Goal: Task Accomplishment & Management: Manage account settings

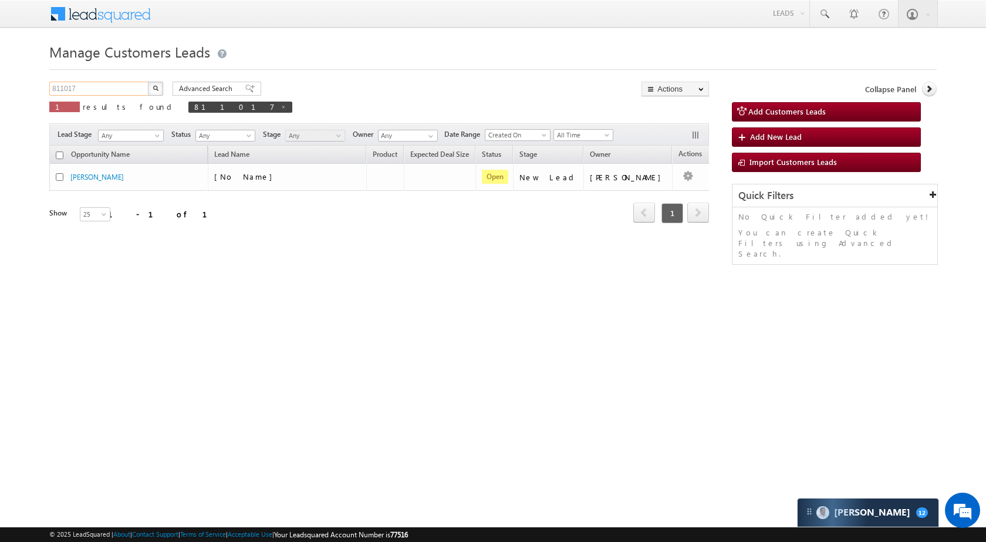
click at [85, 90] on input "811017" at bounding box center [99, 89] width 100 height 14
paste input "38384"
type input "838384"
click at [159, 89] on button "button" at bounding box center [155, 89] width 15 height 14
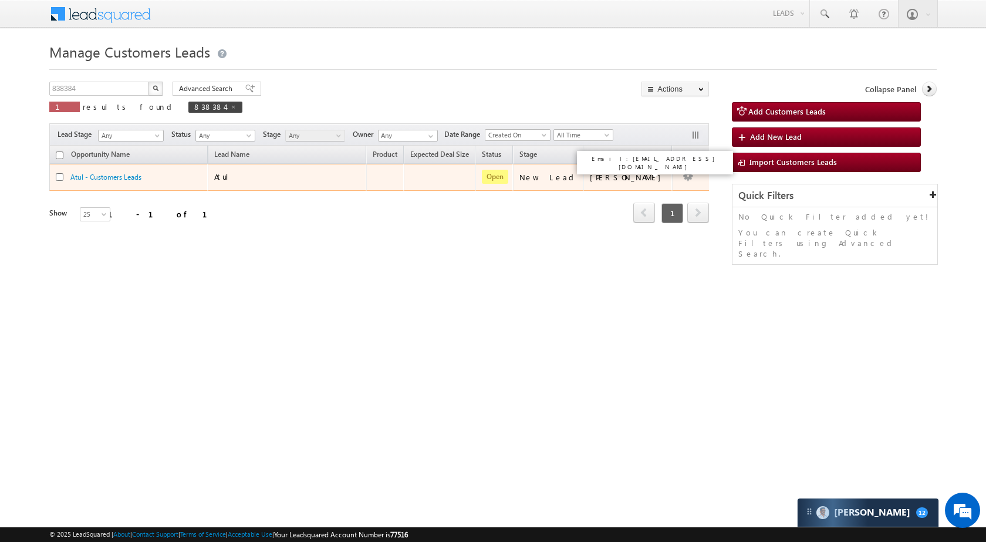
click at [630, 174] on div "Santosh Kumar" at bounding box center [628, 177] width 77 height 11
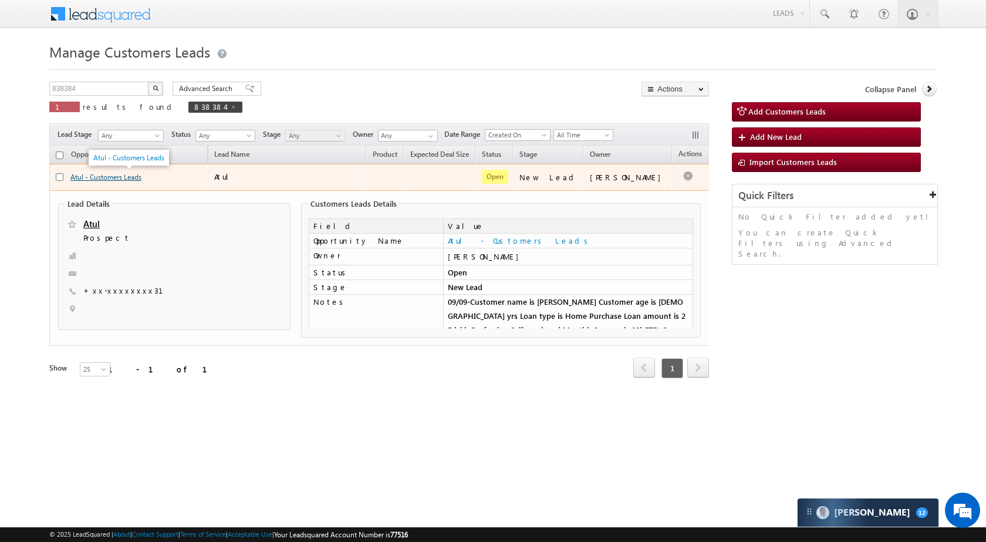
click at [120, 181] on link "Atul - Customers Leads" at bounding box center [105, 177] width 71 height 9
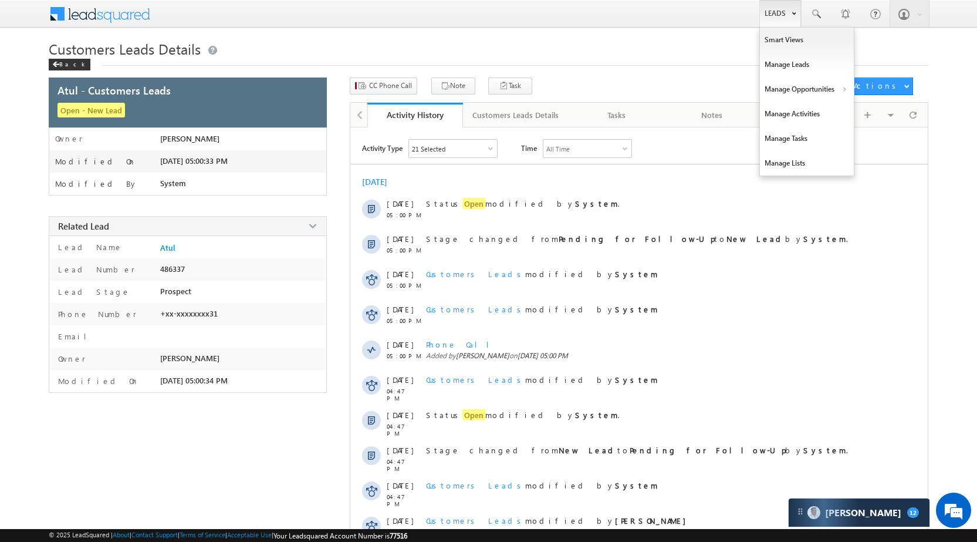
click at [789, 11] on link "Leads" at bounding box center [781, 13] width 42 height 27
click at [803, 85] on link "Manage Opportunities" at bounding box center [807, 89] width 94 height 25
click at [886, 115] on link "Customers Leads" at bounding box center [908, 114] width 107 height 25
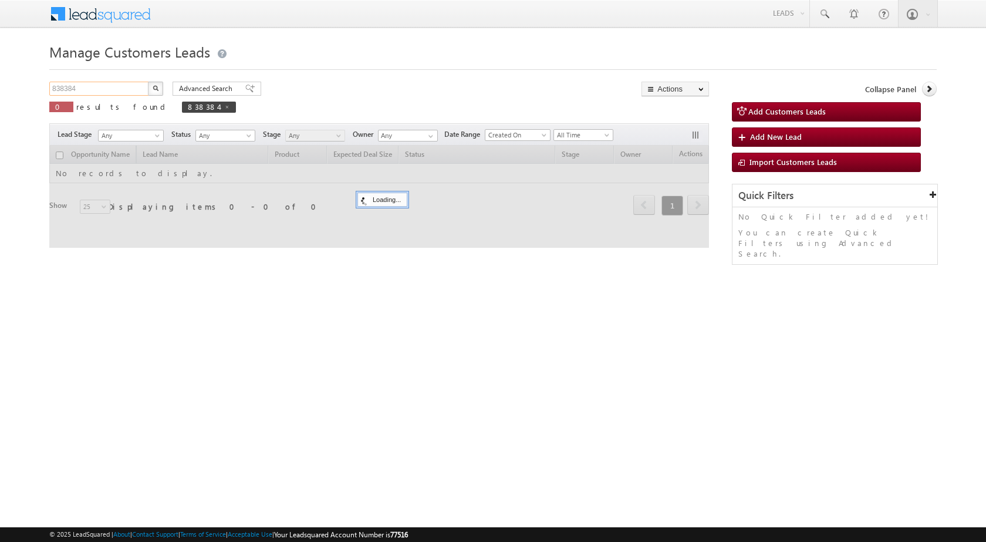
click at [86, 94] on input "838384" at bounding box center [99, 89] width 100 height 14
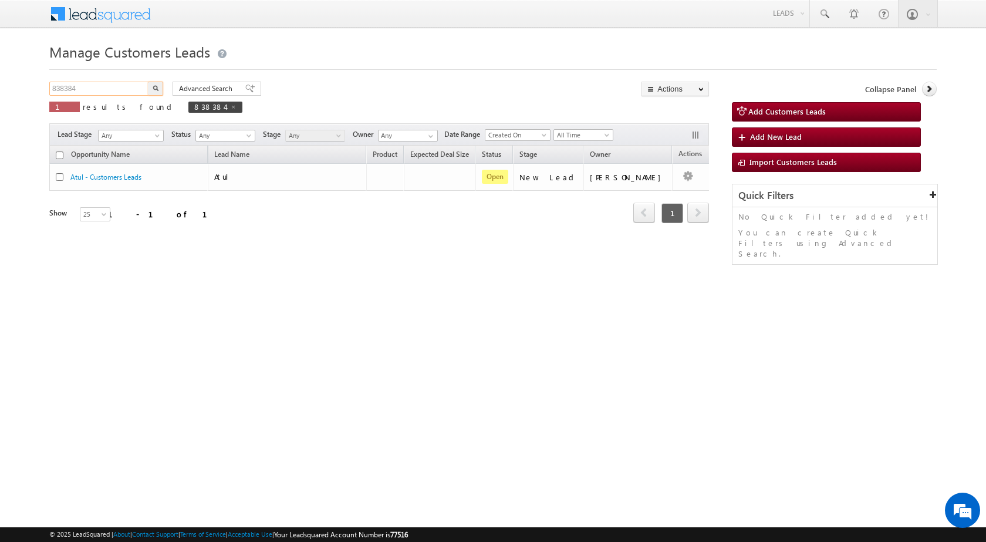
click at [87, 92] on input "838384" at bounding box center [99, 89] width 100 height 14
paste input "1080"
click at [158, 89] on img "button" at bounding box center [156, 88] width 6 height 6
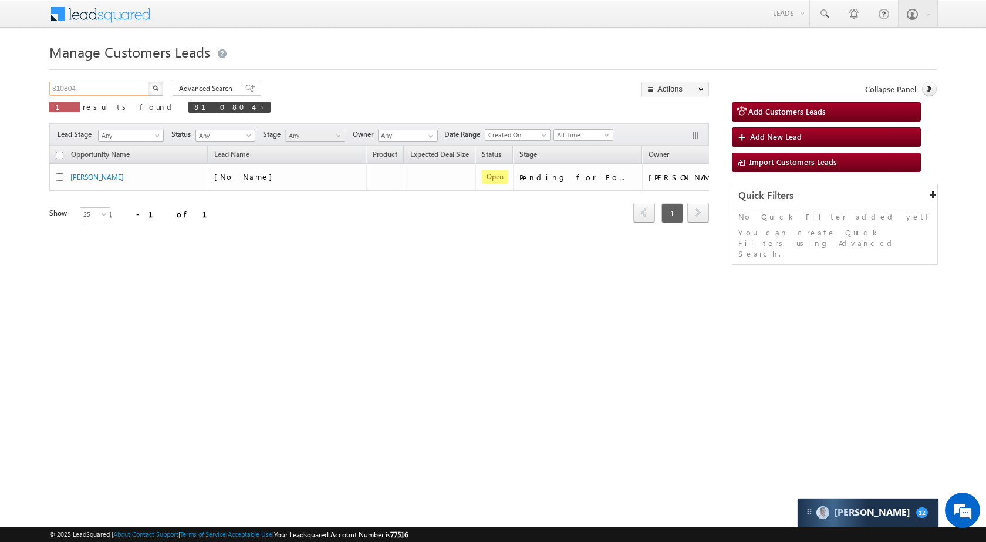
click at [101, 93] on input "810804" at bounding box center [99, 89] width 100 height 14
click at [155, 85] on img "button" at bounding box center [156, 88] width 6 height 6
click at [112, 87] on input "810804" at bounding box center [99, 89] width 100 height 14
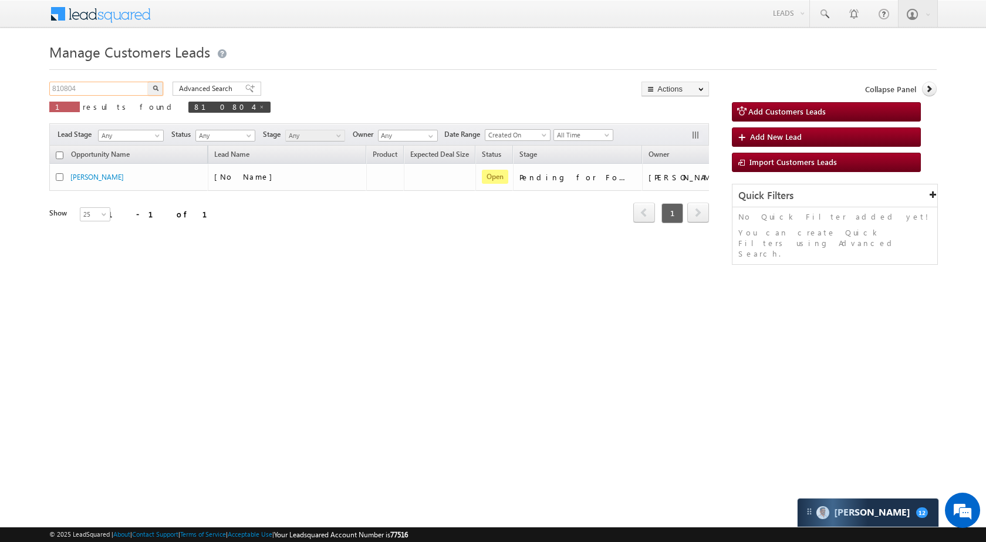
click at [112, 87] on input "810804" at bounding box center [99, 89] width 100 height 14
paste input "47123"
type input "847123"
click at [152, 86] on button "button" at bounding box center [155, 89] width 15 height 14
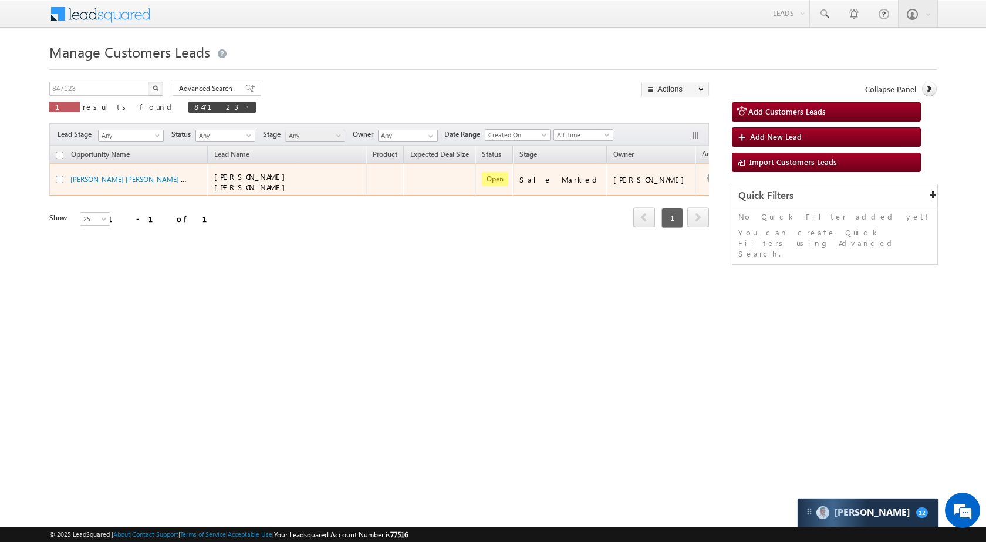
click at [121, 183] on div "DHARMENDRA KUMAR KUSWAH - Customers Leads" at bounding box center [129, 182] width 147 height 16
click at [121, 179] on link "DHARMENDRA KUMAR KUSWAH - Customers Leads" at bounding box center [153, 179] width 167 height 10
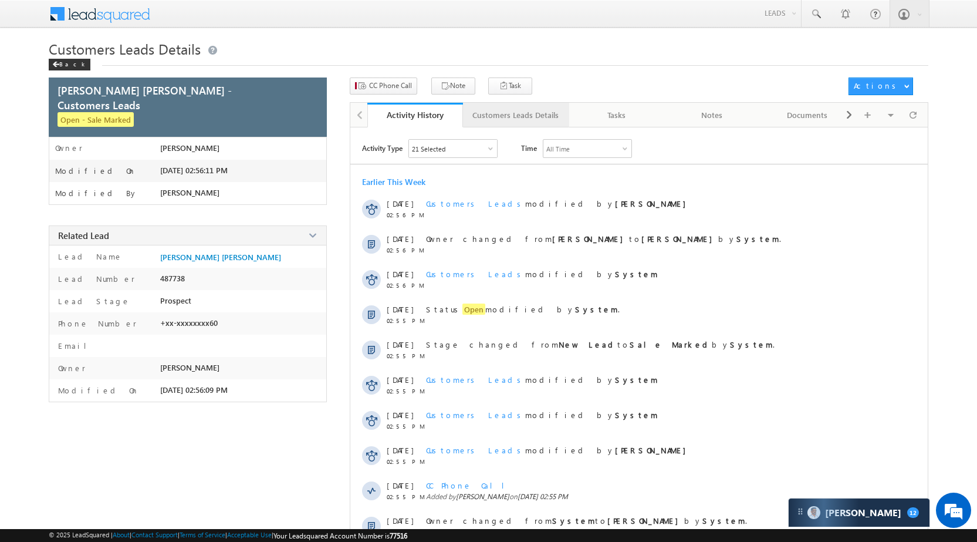
click at [517, 110] on div "Customers Leads Details" at bounding box center [515, 115] width 86 height 14
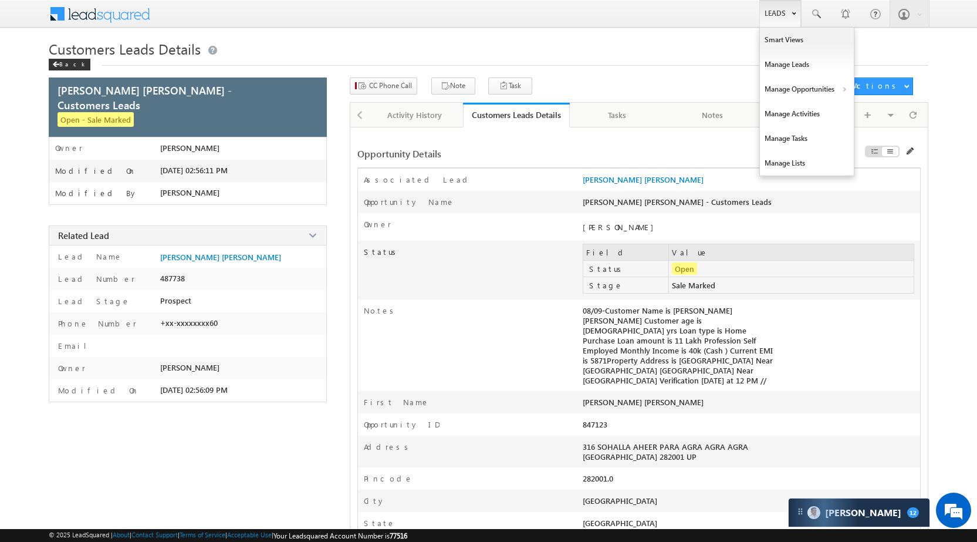
click at [778, 18] on link "Leads" at bounding box center [781, 13] width 42 height 27
click at [807, 92] on link "Manage Opportunities" at bounding box center [807, 89] width 94 height 25
click at [785, 19] on link "Leads" at bounding box center [781, 13] width 42 height 27
click at [805, 92] on link "Manage Opportunities" at bounding box center [807, 89] width 94 height 25
click at [886, 117] on link "Customers Leads" at bounding box center [908, 114] width 107 height 25
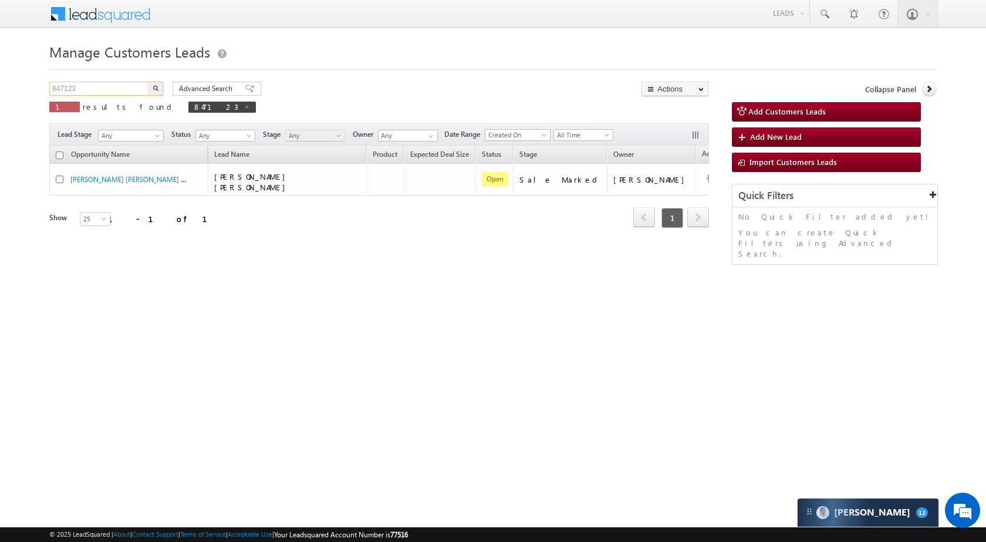
click at [121, 93] on input "847123" at bounding box center [99, 89] width 100 height 14
paste input "12507"
type input "812507"
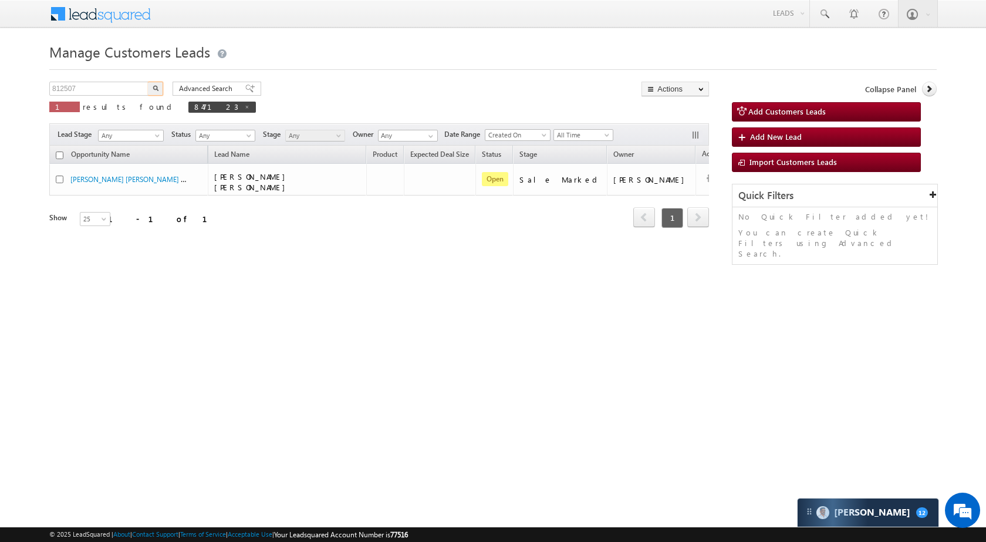
click at [154, 89] on img "button" at bounding box center [156, 88] width 6 height 6
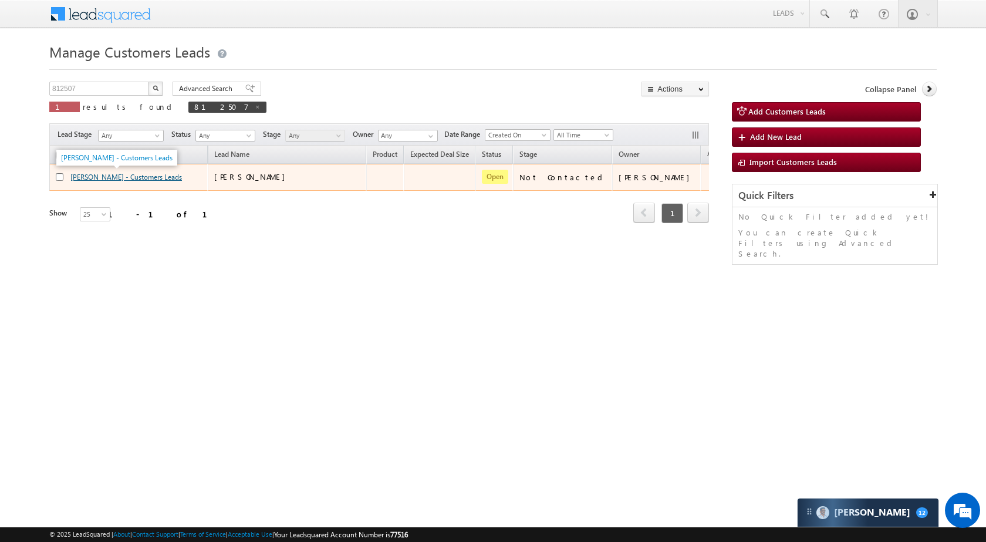
click at [151, 178] on link "[PERSON_NAME] - Customers Leads" at bounding box center [126, 177] width 112 height 9
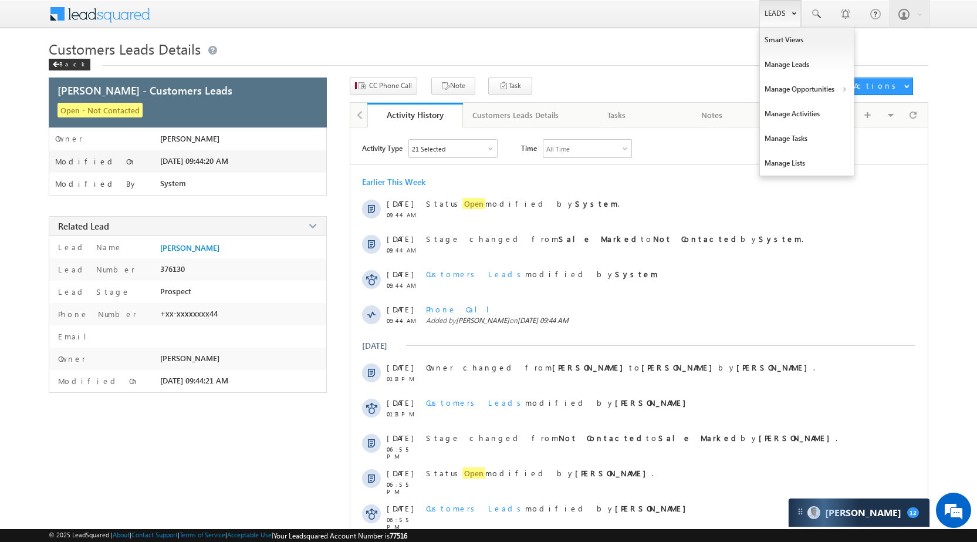
click at [777, 9] on link "Leads" at bounding box center [781, 13] width 42 height 27
click at [805, 80] on link "Manage Opportunities" at bounding box center [807, 89] width 94 height 25
click at [774, 18] on link "Leads" at bounding box center [781, 13] width 42 height 27
click at [792, 80] on link "Manage Opportunities" at bounding box center [807, 89] width 94 height 25
click at [783, 17] on link "Leads" at bounding box center [781, 13] width 42 height 27
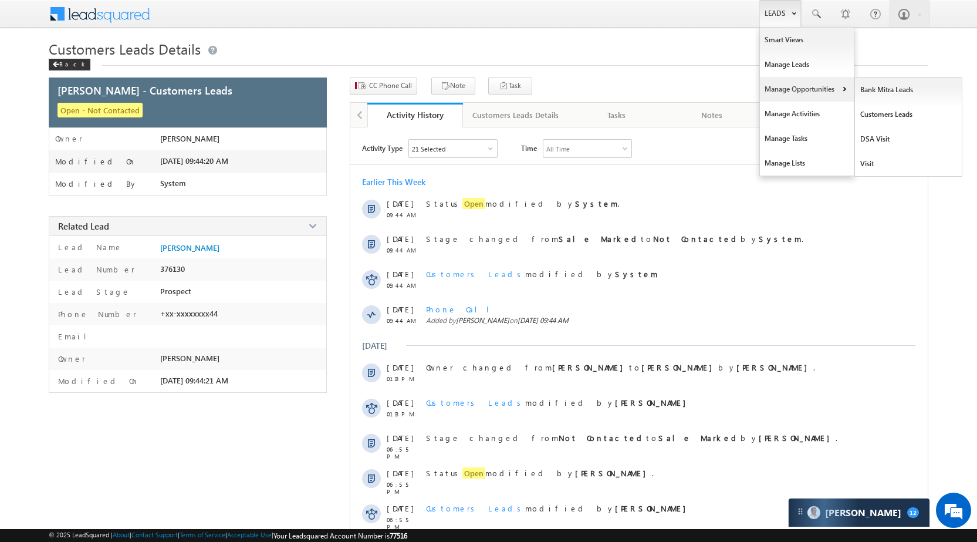
click at [801, 93] on link "Manage Opportunities" at bounding box center [807, 89] width 94 height 25
click at [873, 108] on link "Customers Leads" at bounding box center [908, 114] width 107 height 25
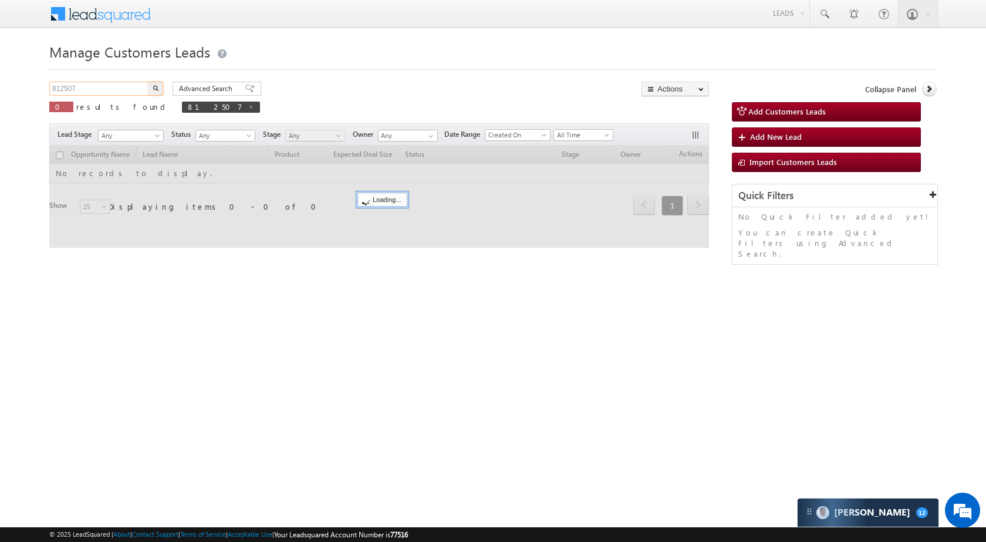
click at [82, 91] on input "812507" at bounding box center [99, 89] width 100 height 14
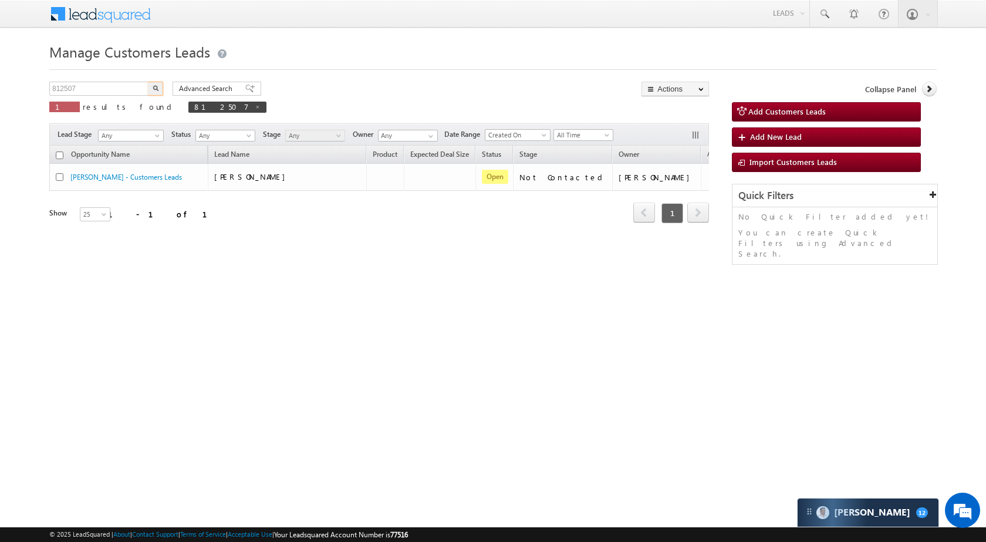
click at [158, 84] on button "button" at bounding box center [155, 89] width 15 height 14
click at [114, 94] on input "812507" at bounding box center [99, 89] width 100 height 14
paste input "53986"
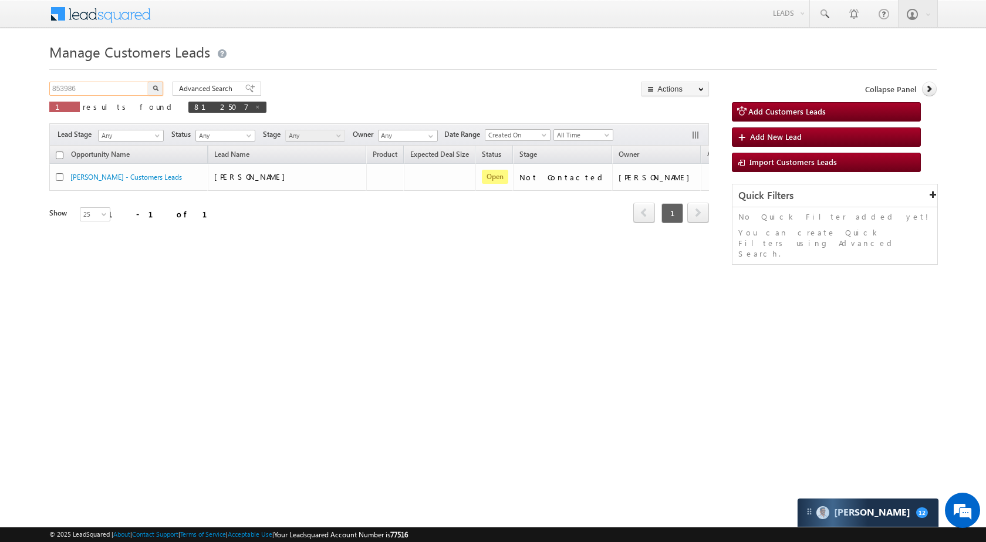
type input "853986"
click at [156, 85] on button "button" at bounding box center [155, 89] width 15 height 14
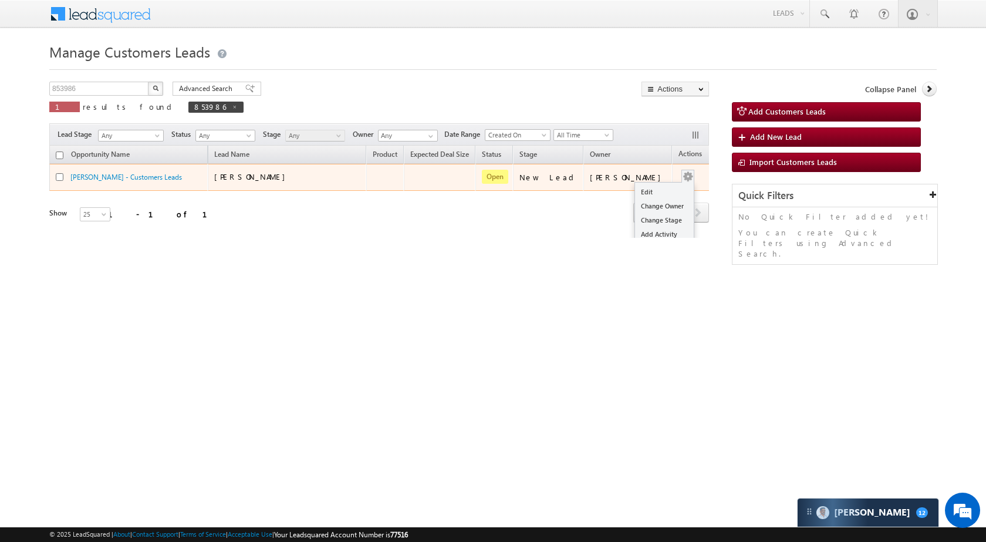
click at [682, 176] on button "button" at bounding box center [688, 177] width 12 height 12
click at [653, 194] on link "Edit" at bounding box center [664, 192] width 59 height 14
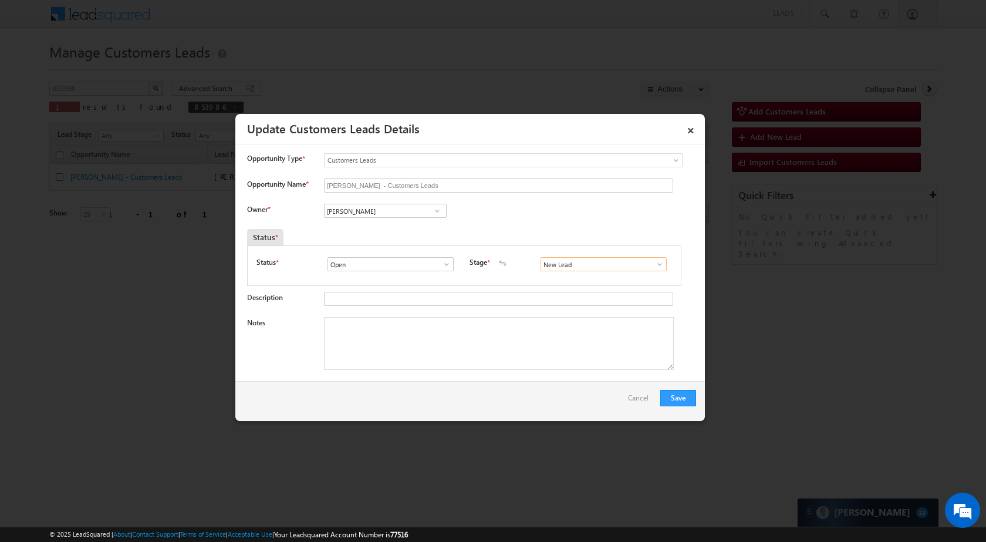
click at [578, 261] on input "New Lead" at bounding box center [604, 264] width 126 height 14
paste input "Satendra Dixit"
click at [604, 261] on input "Satendra Dixit" at bounding box center [604, 264] width 126 height 14
type input "Satendra Dixit"
click at [654, 263] on span at bounding box center [660, 263] width 12 height 9
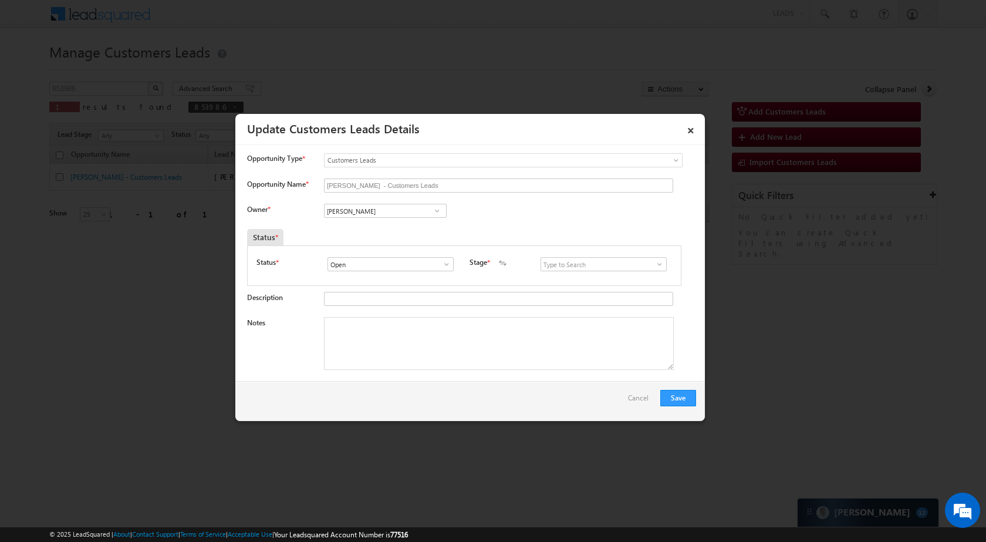
click at [654, 261] on span at bounding box center [660, 263] width 12 height 9
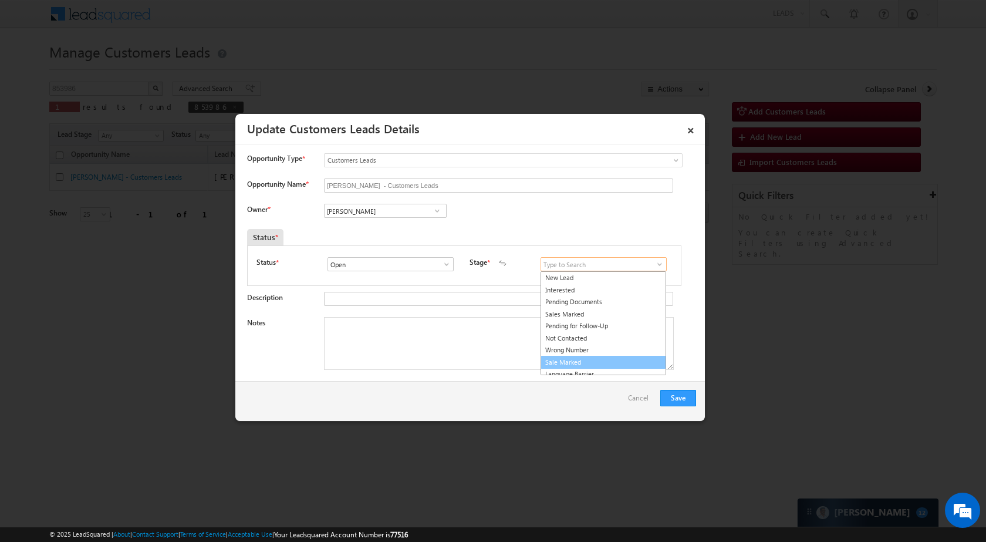
click at [576, 360] on link "Sale Marked" at bounding box center [604, 362] width 126 height 13
type input "Sale Marked"
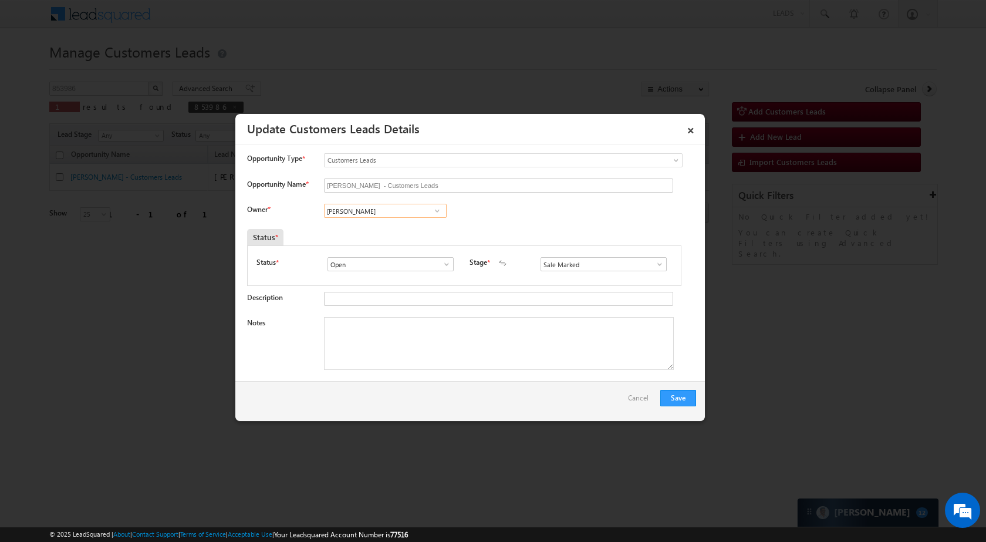
click at [382, 210] on input "[PERSON_NAME]" at bounding box center [385, 211] width 123 height 14
paste input "Satendra Dixit"
click at [385, 234] on span "satendra.dixit@sgrlimited.in" at bounding box center [382, 233] width 106 height 9
type input "Satendra Dixit"
click at [679, 397] on button "Save" at bounding box center [678, 398] width 36 height 16
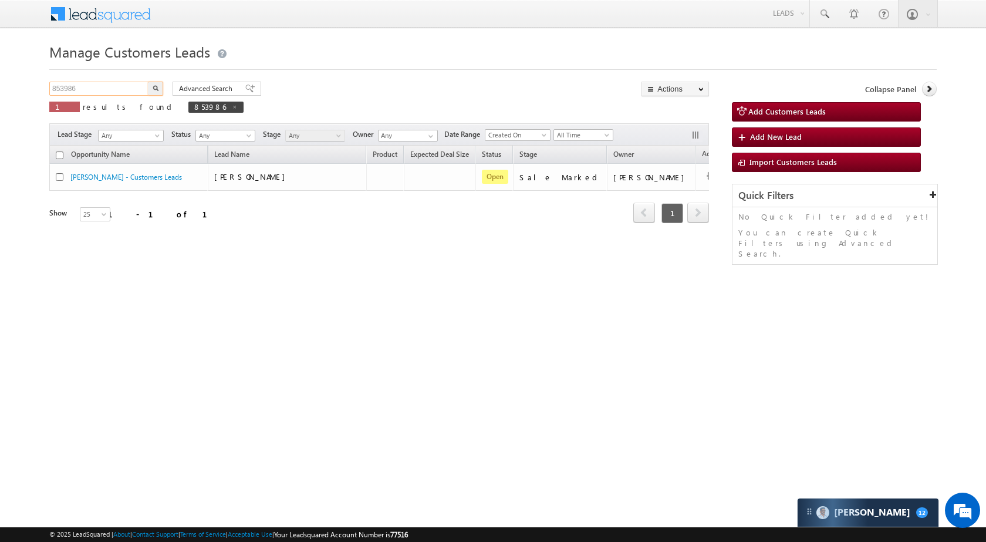
click at [109, 89] on input "853986" at bounding box center [99, 89] width 100 height 14
paste input "24898"
click at [157, 88] on img "button" at bounding box center [156, 88] width 6 height 6
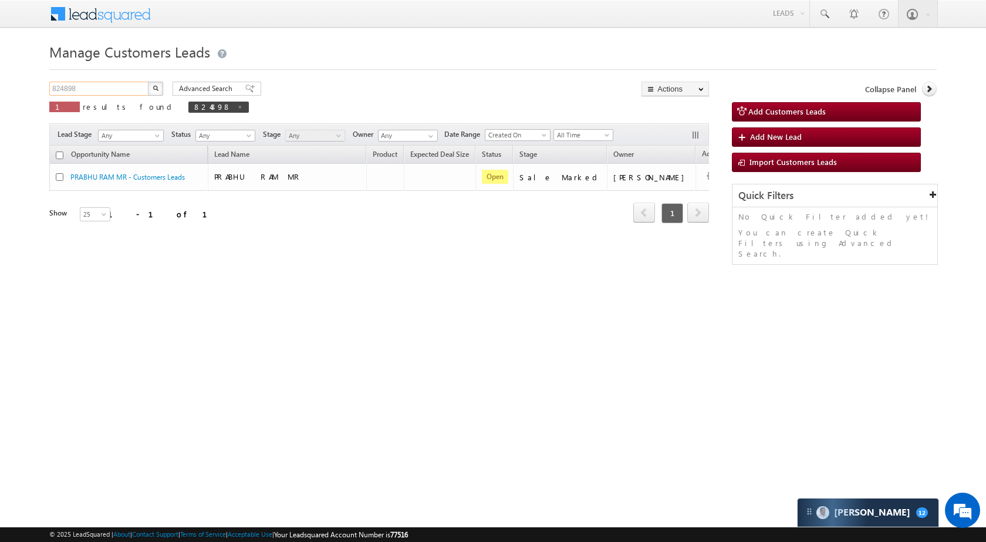
click at [92, 87] on input "824898" at bounding box center [99, 89] width 100 height 14
paste input "083"
type input "820838"
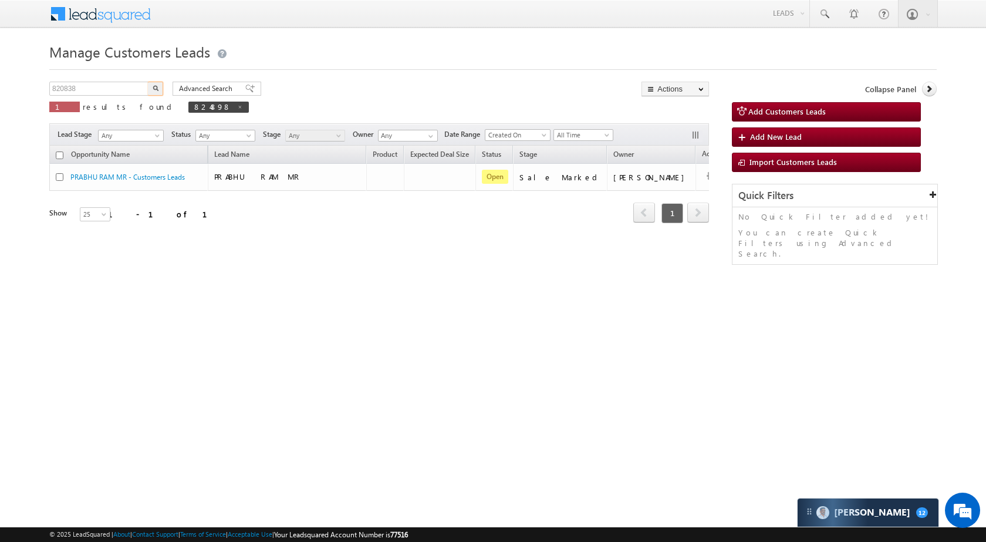
click at [155, 90] on img "button" at bounding box center [156, 88] width 6 height 6
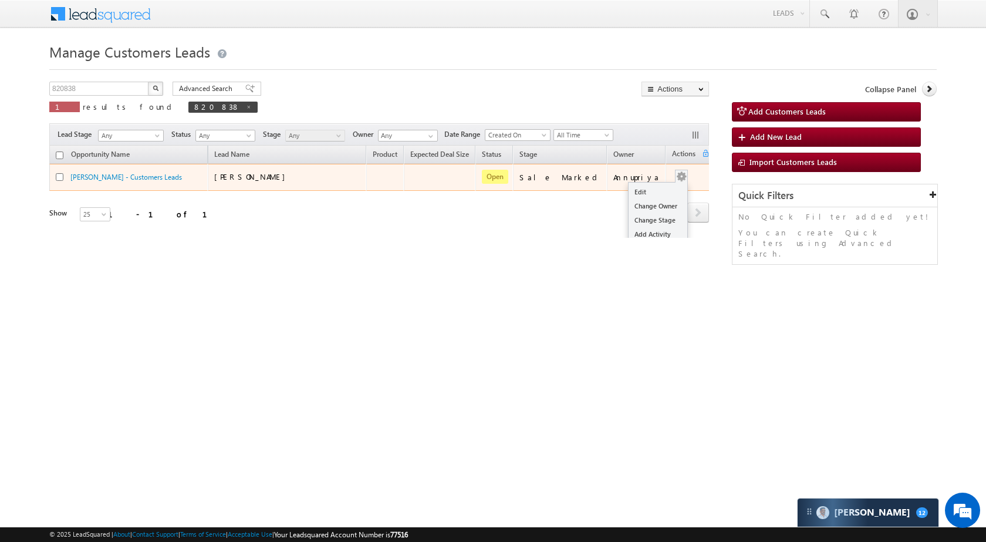
click at [675, 170] on span at bounding box center [681, 176] width 13 height 13
click at [647, 192] on link "Edit" at bounding box center [658, 192] width 59 height 14
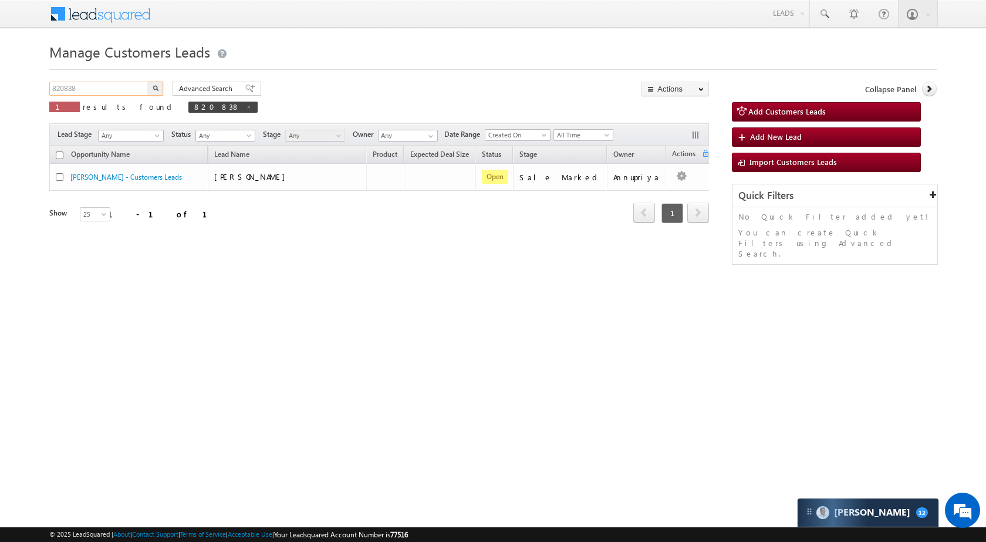
click at [134, 89] on input "820838" at bounding box center [99, 89] width 100 height 14
paste input "[PERSON_NAME]"
click at [133, 90] on input "[PERSON_NAME]" at bounding box center [99, 89] width 100 height 14
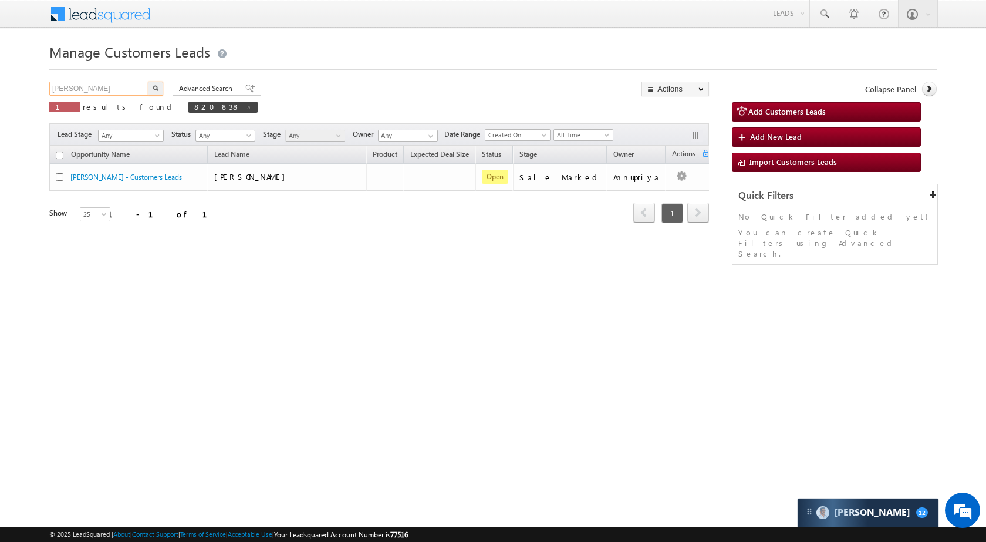
click at [133, 90] on input "[PERSON_NAME]" at bounding box center [99, 89] width 100 height 14
click at [106, 89] on input "[PERSON_NAME]" at bounding box center [99, 89] width 100 height 14
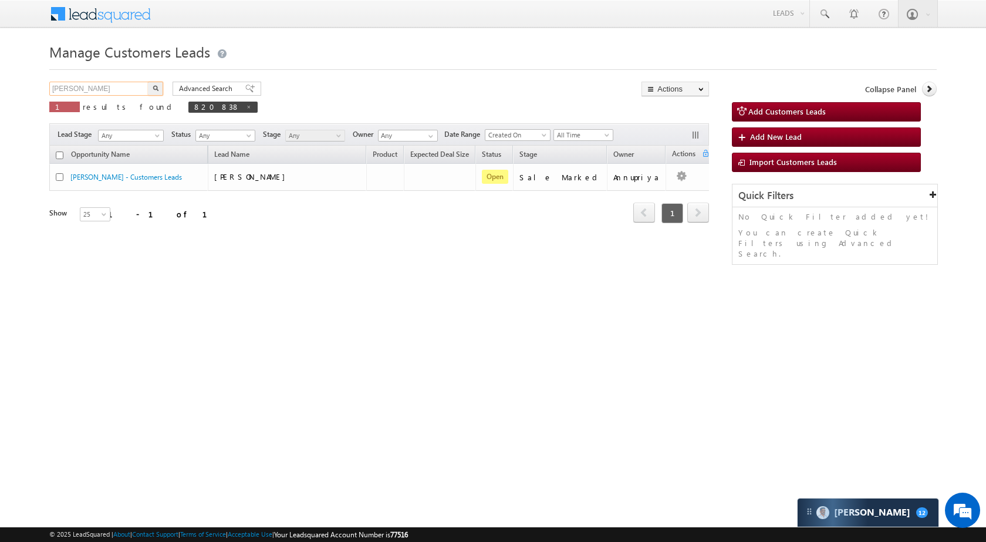
paste input "820838"
type input "820838"
click at [157, 89] on img "button" at bounding box center [156, 88] width 6 height 6
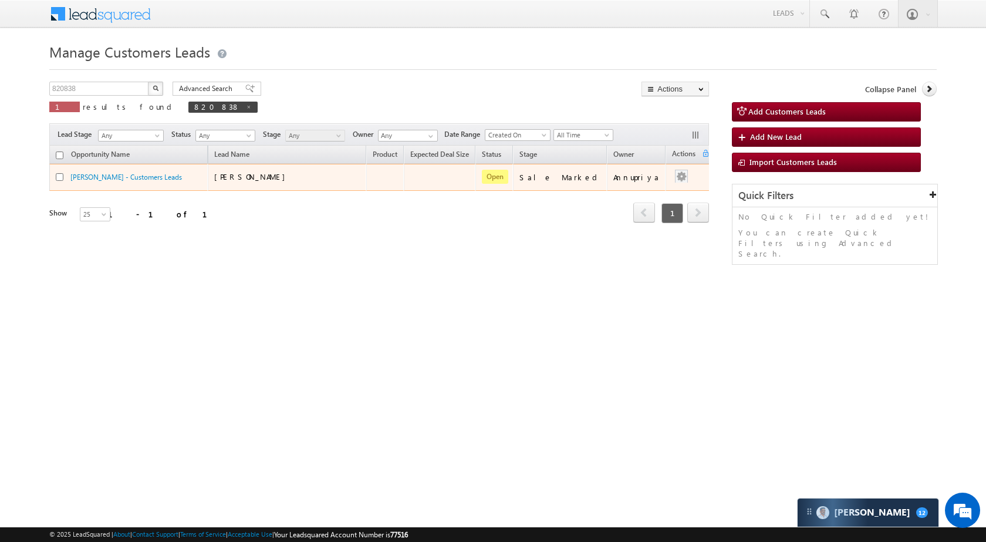
click at [676, 173] on button "button" at bounding box center [682, 177] width 12 height 12
click at [676, 177] on button "button" at bounding box center [682, 177] width 12 height 12
click at [646, 187] on link "Edit" at bounding box center [658, 192] width 59 height 14
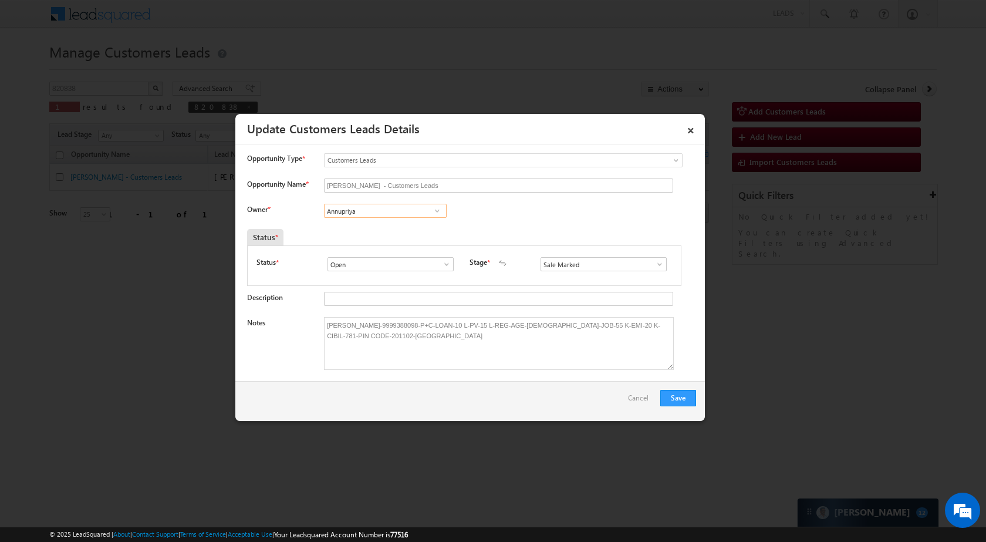
click at [412, 207] on input "Annupriya" at bounding box center [385, 211] width 123 height 14
paste input "Rohit Tiwari"
click at [387, 229] on span "rohit.tiwari@sgrlimited.in" at bounding box center [382, 233] width 106 height 9
type input "Rohit Tiwari"
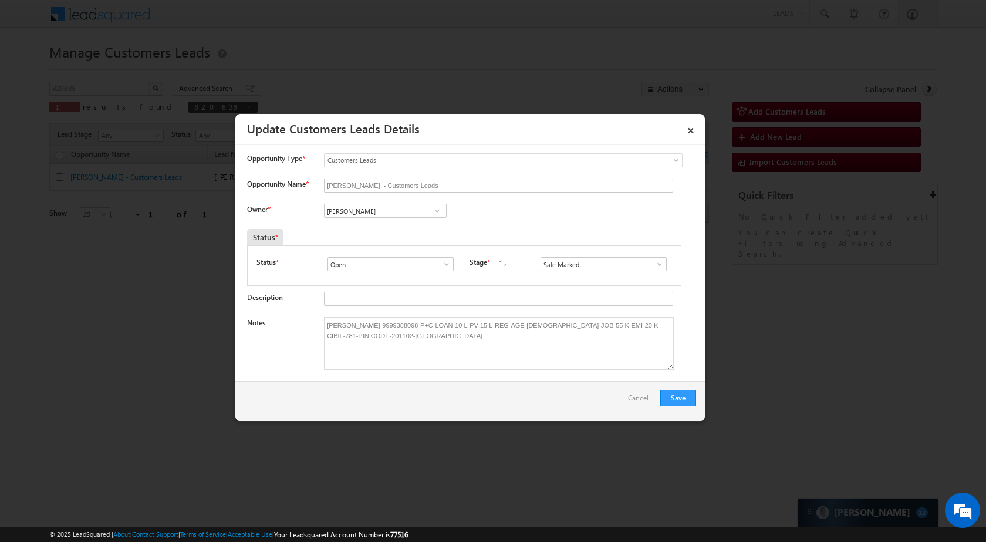
click at [673, 389] on div "Save Cancel" at bounding box center [470, 401] width 470 height 40
click at [674, 395] on button "Save" at bounding box center [678, 398] width 36 height 16
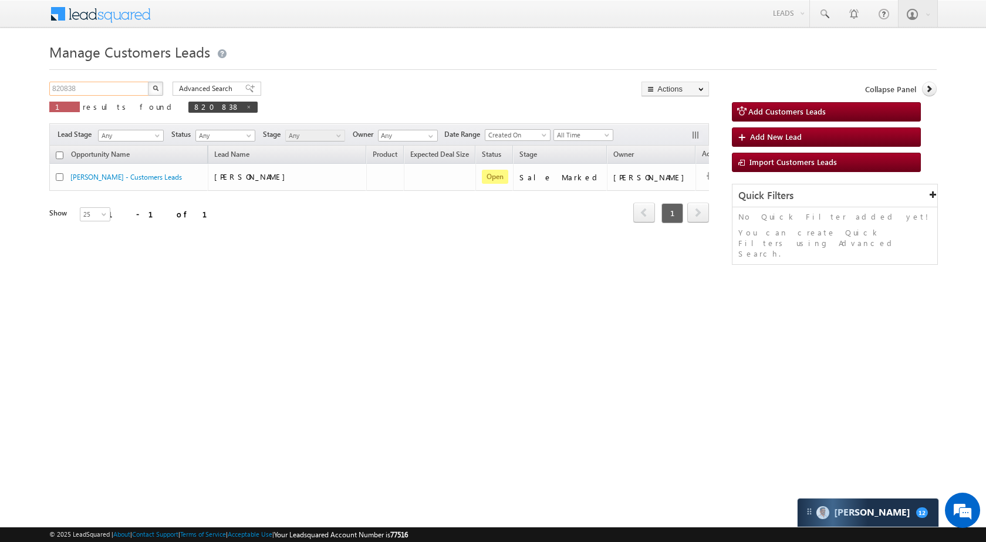
click at [110, 85] on input "820838" at bounding box center [99, 89] width 100 height 14
paste input "46971"
click at [153, 88] on img "button" at bounding box center [156, 88] width 6 height 6
click at [109, 87] on input "846971" at bounding box center [99, 89] width 100 height 14
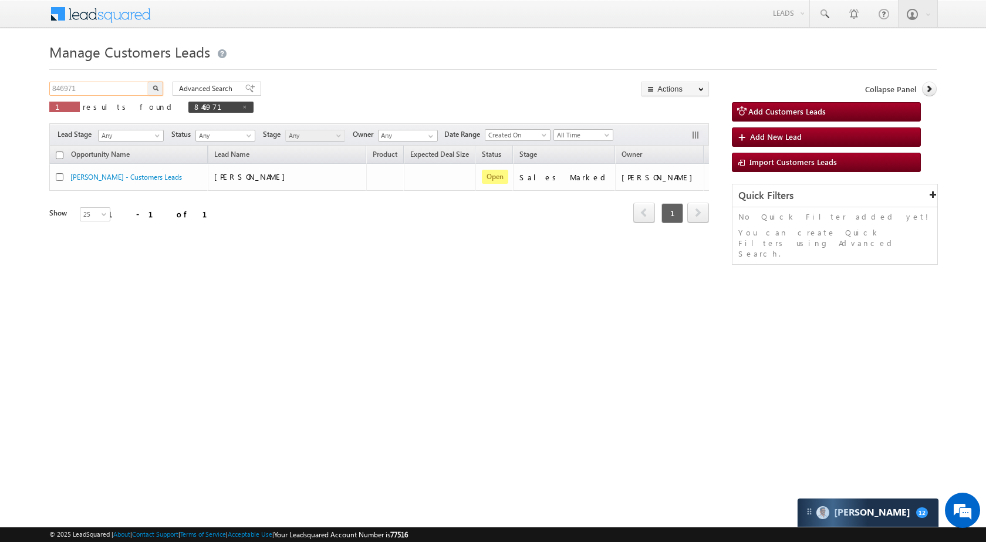
click at [109, 87] on input "846971" at bounding box center [99, 89] width 100 height 14
paste input "55549"
type input "855549"
click at [152, 89] on button "button" at bounding box center [155, 89] width 15 height 14
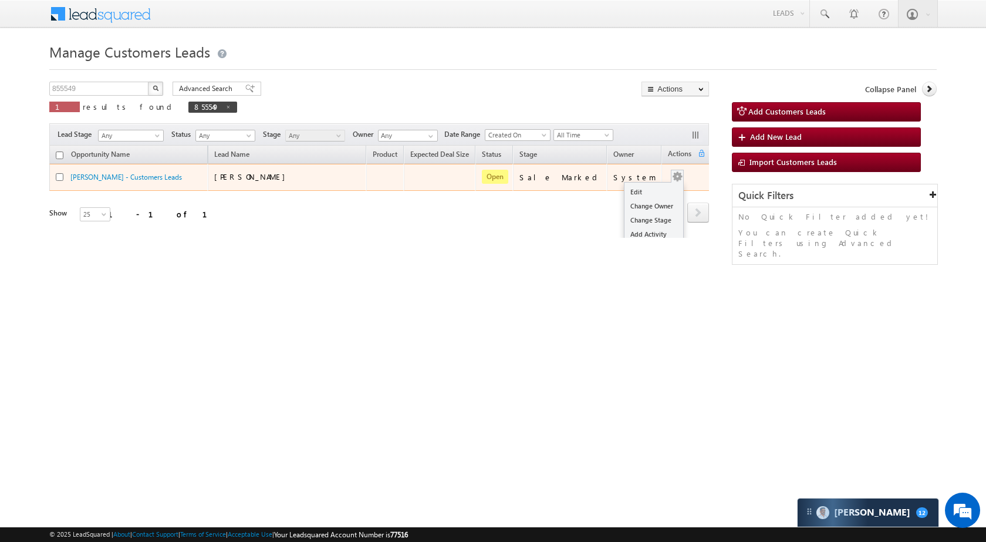
click at [671, 175] on button "button" at bounding box center [677, 177] width 12 height 12
click at [651, 187] on link "Edit" at bounding box center [654, 192] width 59 height 14
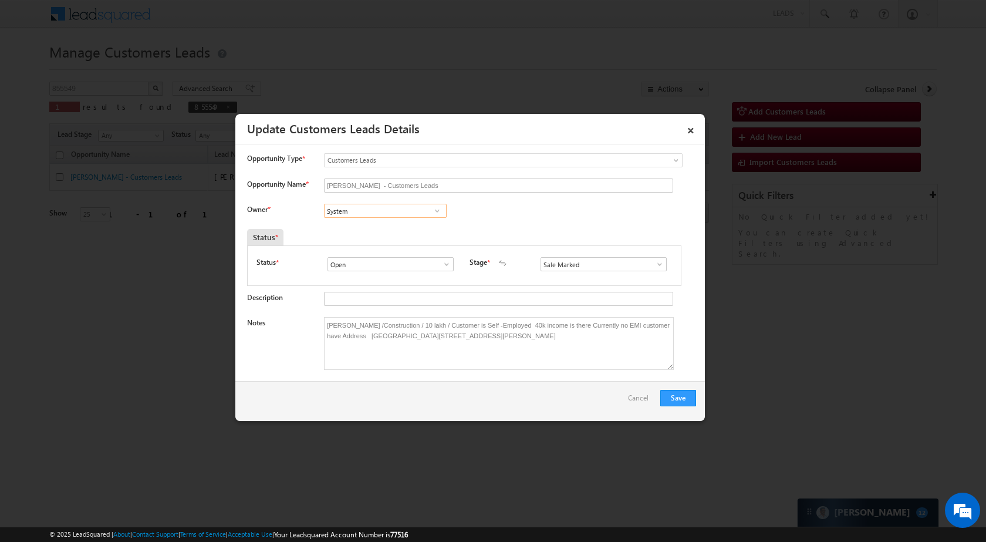
click at [403, 205] on input "System" at bounding box center [385, 211] width 123 height 14
paste input "ubha"
click at [404, 234] on span "[PERSON_NAME][EMAIL_ADDRESS][PERSON_NAME][DOMAIN_NAME]" at bounding box center [382, 233] width 106 height 9
type input "Subham"
click at [673, 403] on button "Save" at bounding box center [678, 398] width 36 height 16
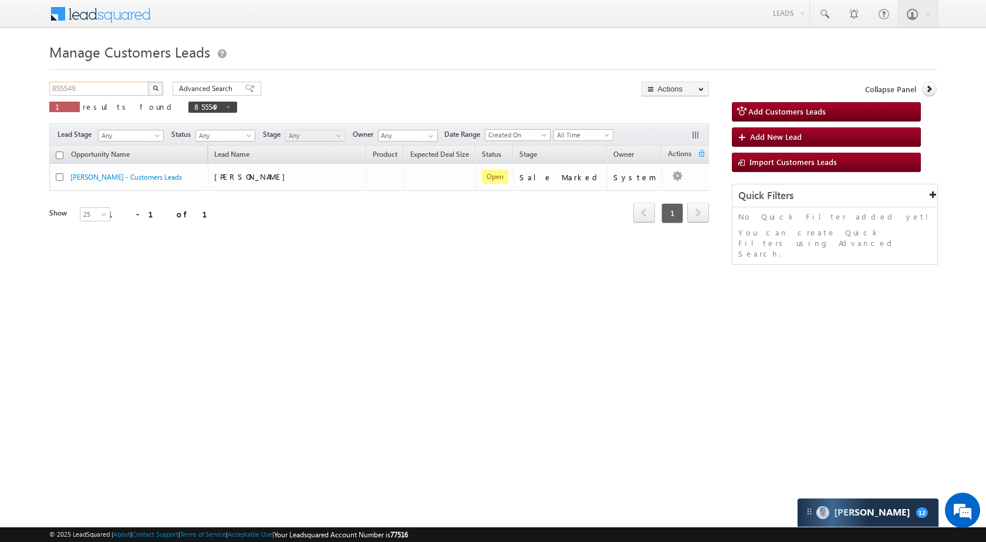
click at [117, 93] on input "855549" at bounding box center [99, 89] width 100 height 14
paste input "47001"
type input "847001"
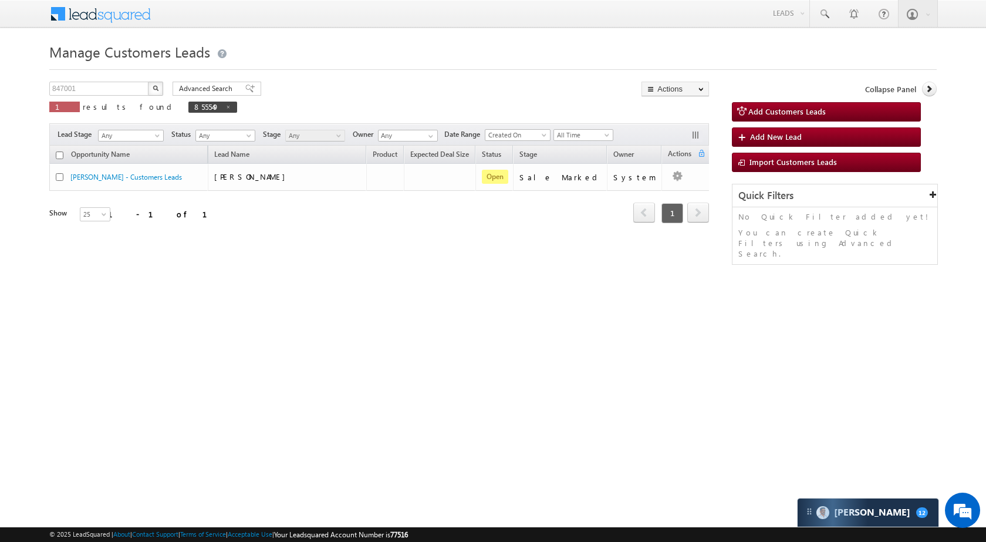
click at [159, 87] on button "button" at bounding box center [155, 89] width 15 height 14
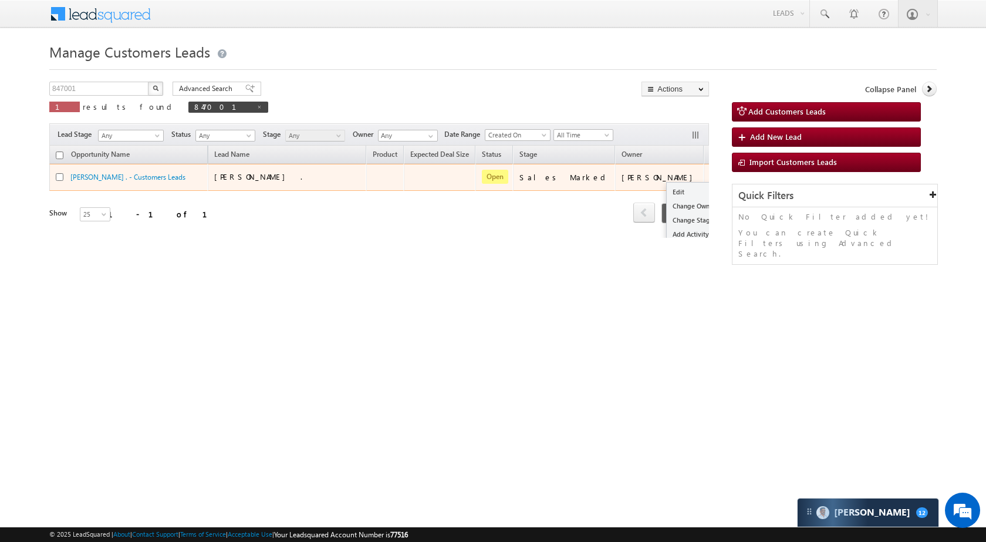
click at [714, 178] on button "button" at bounding box center [720, 177] width 12 height 12
click at [667, 194] on link "Edit" at bounding box center [696, 192] width 59 height 14
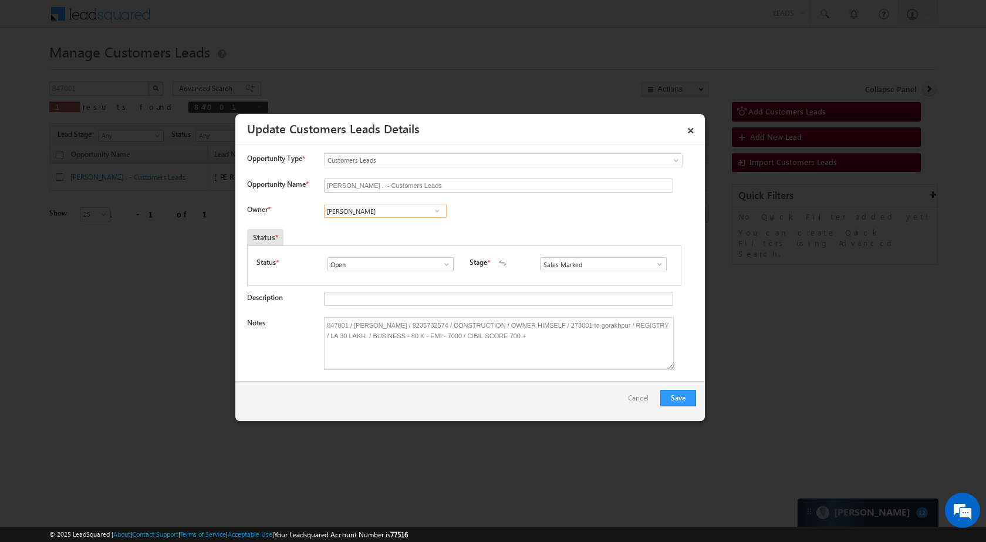
click at [395, 207] on input "[PERSON_NAME]" at bounding box center [385, 211] width 123 height 14
paste input "88745 12185"
type input "88745 12185"
click at [461, 205] on div "No results found No results found" at bounding box center [395, 212] width 142 height 16
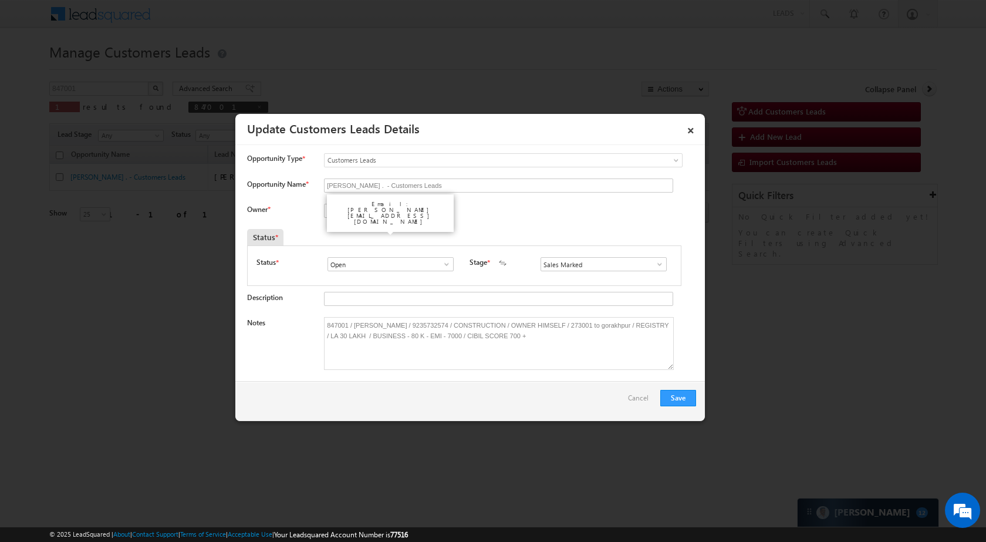
click at [364, 237] on div "Status *" at bounding box center [408, 237] width 322 height 16
click at [394, 202] on div "Email: devesh.srivastava@sgrlimited.in" at bounding box center [390, 212] width 117 height 29
click at [399, 207] on div "Email: devesh.srivastava@sgrlimited.in" at bounding box center [390, 212] width 117 height 29
click at [455, 204] on div "No results found No results found" at bounding box center [395, 212] width 142 height 16
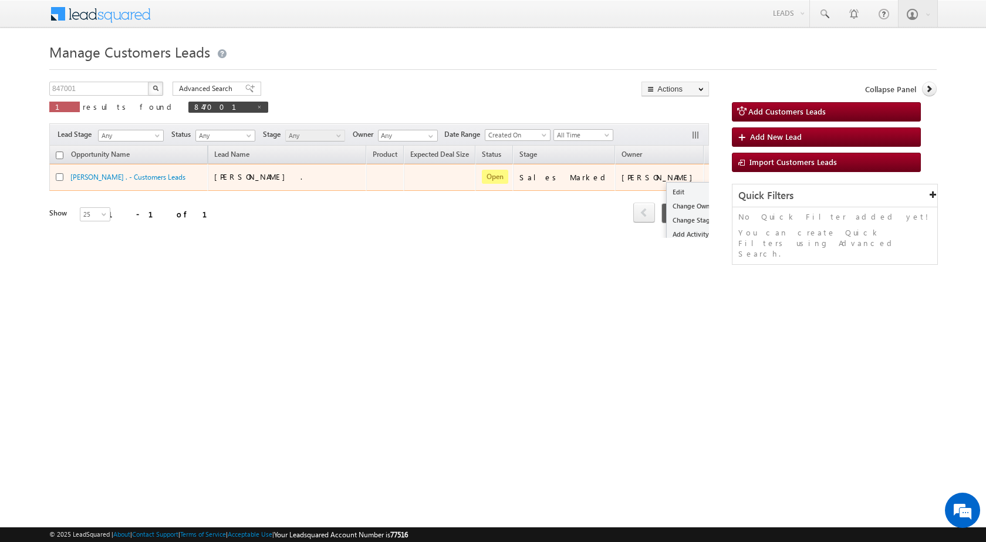
click at [704, 174] on td "Edit Change Owner Change Stage Add Activity Add Task Delete" at bounding box center [728, 177] width 49 height 27
click at [666, 184] on ul "Edit Change Owner Change Stage Add Activity Add Task Delete" at bounding box center [696, 227] width 60 height 90
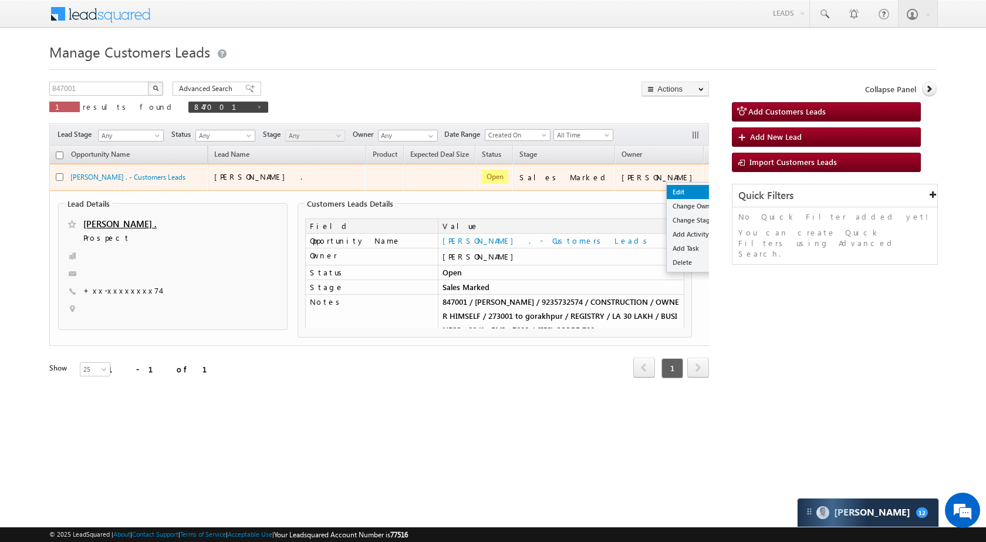
click at [667, 188] on link "Edit" at bounding box center [696, 192] width 59 height 14
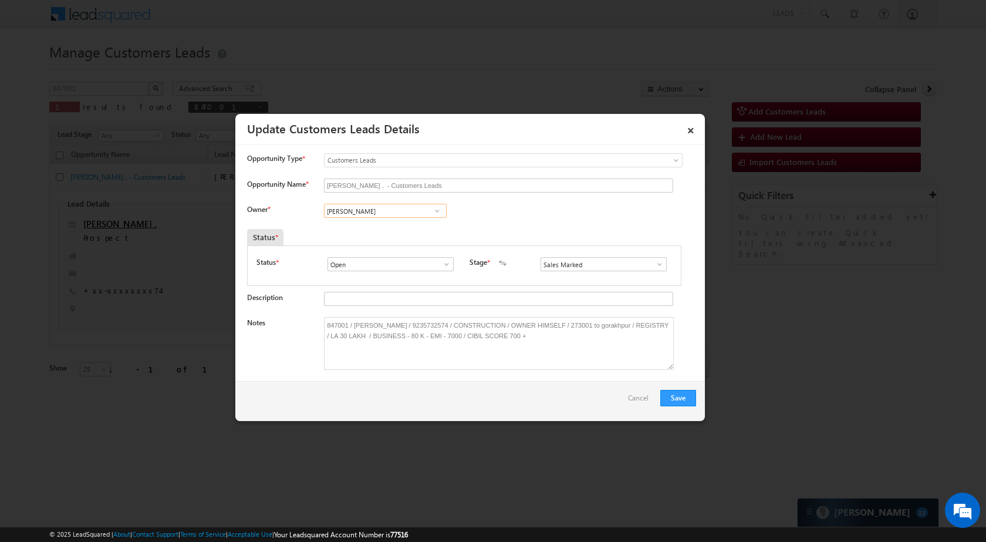
click at [409, 207] on input "[PERSON_NAME]" at bounding box center [385, 211] width 123 height 14
click at [386, 231] on span "[PERSON_NAME][EMAIL_ADDRESS][DOMAIN_NAME]" at bounding box center [382, 233] width 106 height 9
click at [391, 210] on input "[PERSON_NAME]" at bounding box center [385, 211] width 123 height 14
type input "[PERSON_NAME]"
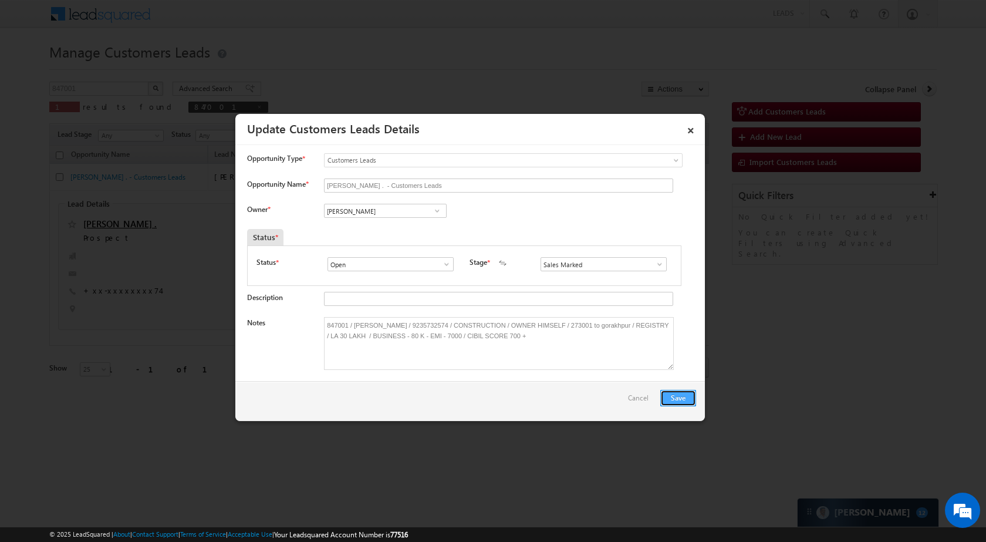
click at [673, 393] on button "Save" at bounding box center [678, 398] width 36 height 16
